Goal: Navigation & Orientation: Understand site structure

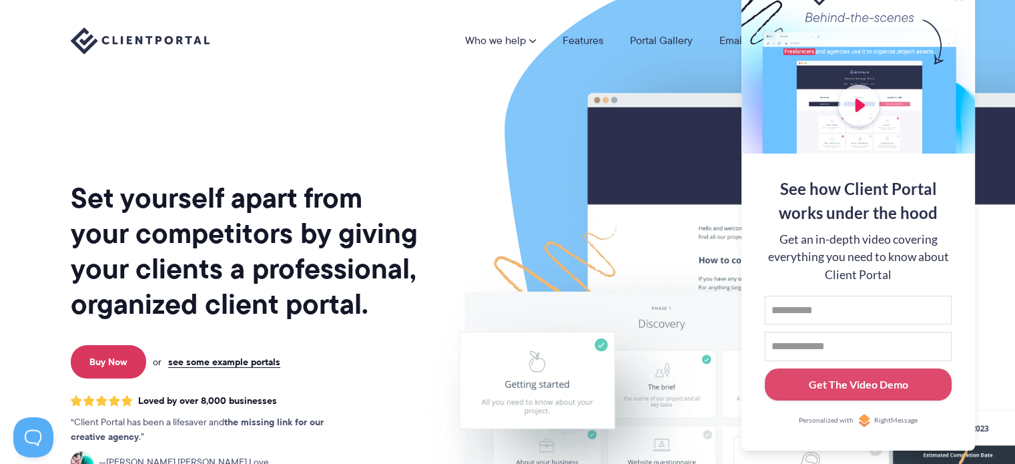
click at [426, 95] on img at bounding box center [777, 331] width 748 height 640
click at [468, 200] on img at bounding box center [777, 331] width 748 height 640
click at [592, 42] on link "Features" at bounding box center [583, 40] width 41 height 11
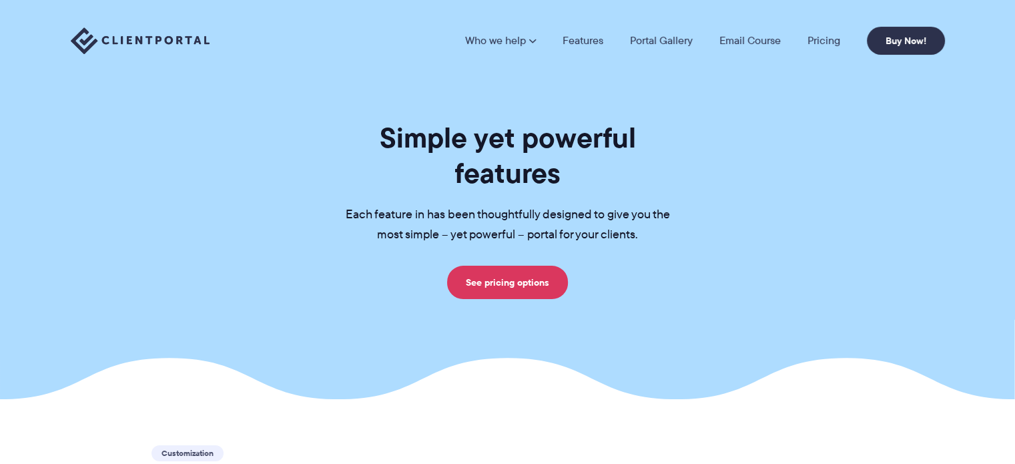
click at [823, 42] on link "Pricing" at bounding box center [823, 40] width 33 height 11
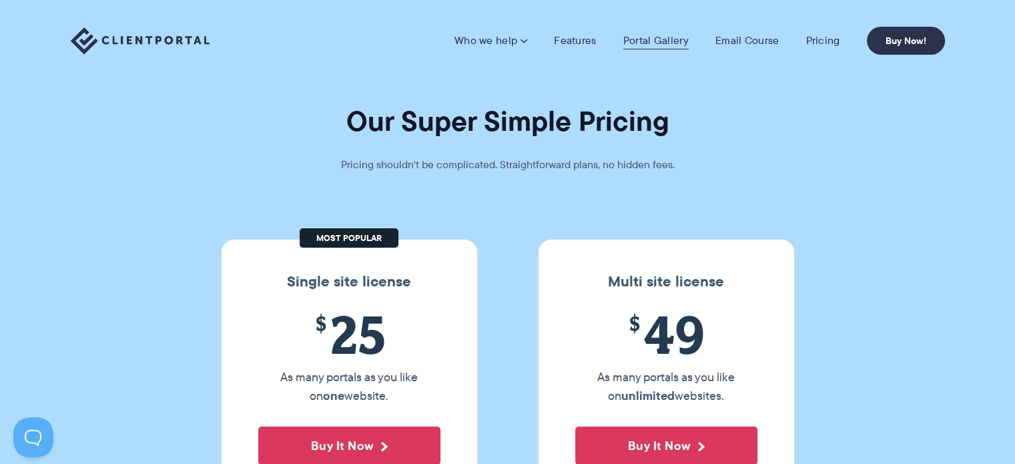
click at [663, 41] on link "Portal Gallery" at bounding box center [655, 40] width 65 height 13
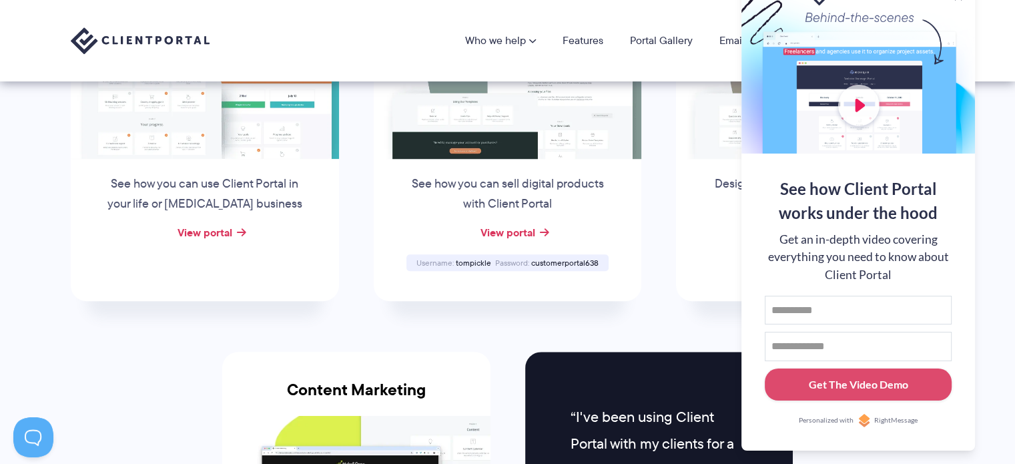
scroll to position [890, 0]
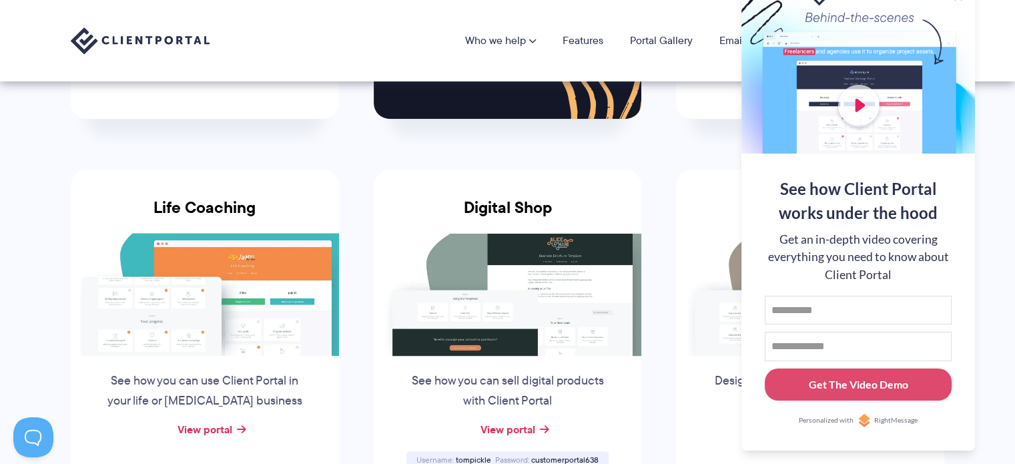
drag, startPoint x: 915, startPoint y: 7, endPoint x: 816, endPoint y: 25, distance: 100.5
click at [816, 25] on div at bounding box center [858, 67] width 234 height 174
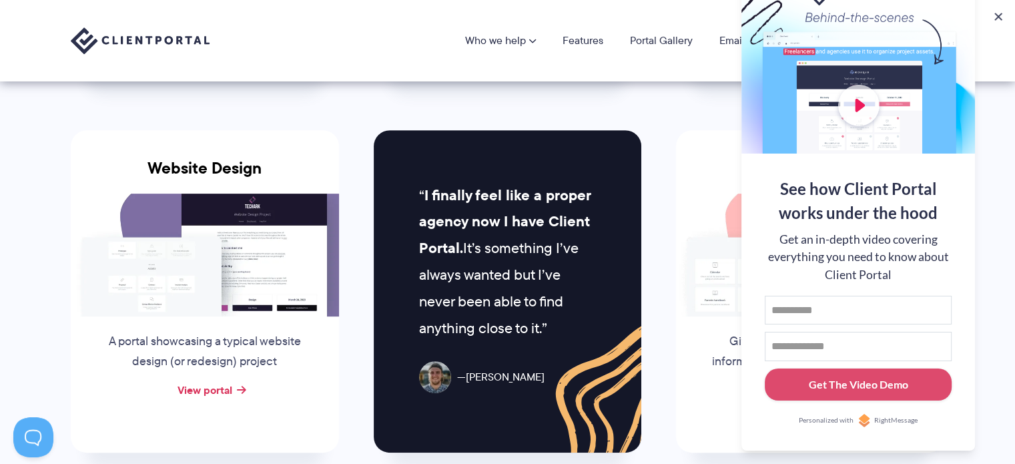
scroll to position [0, 0]
